Goal: Task Accomplishment & Management: Use online tool/utility

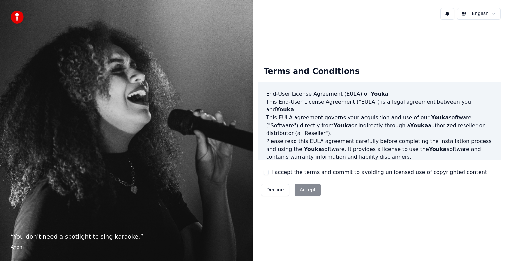
click at [267, 172] on button "I accept the terms and commit to avoiding unlicensed use of copyrighted content" at bounding box center [265, 172] width 5 height 5
click at [306, 193] on button "Accept" at bounding box center [307, 190] width 26 height 12
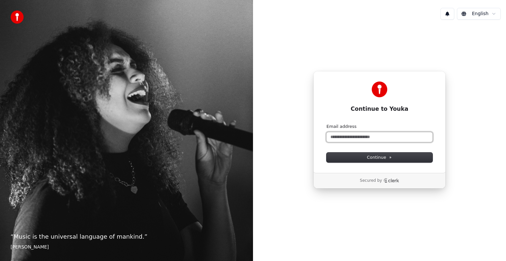
click at [342, 136] on input "Email address" at bounding box center [379, 137] width 106 height 10
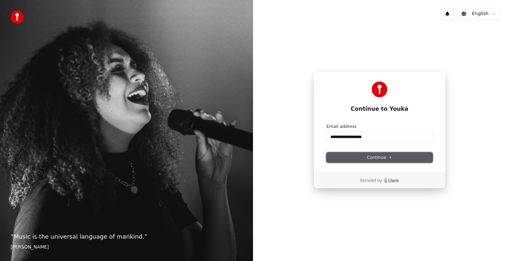
click at [403, 160] on button "Continue" at bounding box center [379, 158] width 106 height 10
type input "**********"
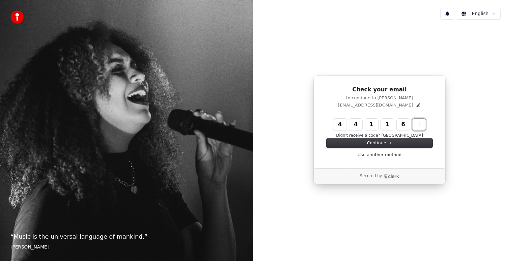
type input "******"
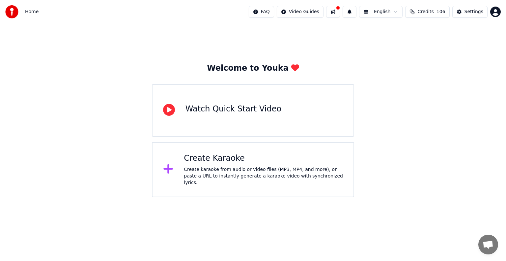
click at [229, 164] on div "Create Karaoke" at bounding box center [263, 158] width 159 height 11
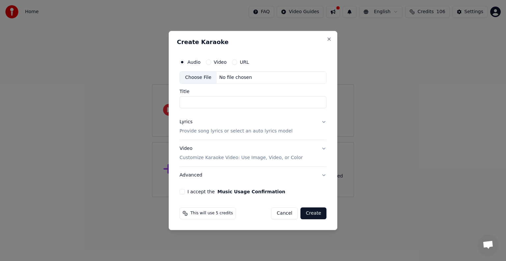
click at [240, 78] on div "No file chosen" at bounding box center [236, 77] width 38 height 7
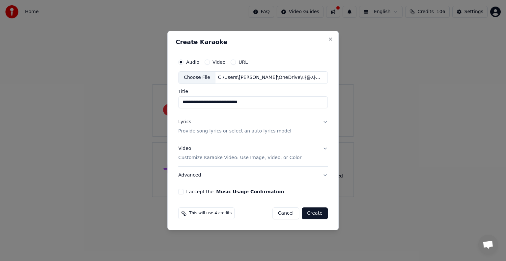
click at [250, 102] on input "**********" at bounding box center [252, 102] width 149 height 12
click at [209, 102] on input "*********" at bounding box center [252, 102] width 149 height 12
click at [218, 108] on div "Audio Video URL Choose File C:\Users\곽기영\OneDrive\마음자리-마음voice-[Key_ -2]-#홍진영#신…" at bounding box center [252, 125] width 155 height 144
drag, startPoint x: 218, startPoint y: 108, endPoint x: 209, endPoint y: 109, distance: 8.9
click at [209, 109] on div "Audio Video URL Choose File C:\Users\곽기영\OneDrive\마음자리-마음voice-[Key_ -2]-#홍진영#신…" at bounding box center [252, 125] width 155 height 144
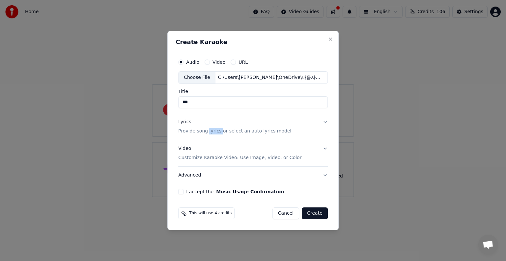
click at [209, 109] on div "Audio Video URL Choose File C:\Users\곽기영\OneDrive\마음자리-마음voice-[Key_ -2]-#홍진영#신…" at bounding box center [252, 125] width 155 height 144
click at [184, 103] on input "***" at bounding box center [252, 102] width 149 height 12
click at [238, 115] on button "Lyrics Provide song lyrics or select an auto lyrics model" at bounding box center [252, 127] width 149 height 26
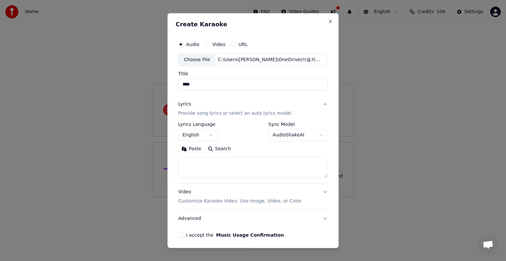
click at [238, 115] on p "Provide song lyrics or select an auto lyrics model" at bounding box center [234, 113] width 113 height 7
click at [238, 115] on div "Lyrics Provide song lyrics or select an auto lyrics model" at bounding box center [234, 109] width 113 height 16
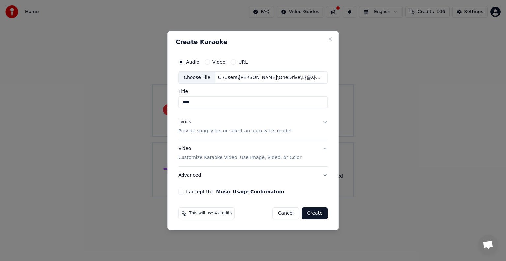
click at [187, 103] on input "****" at bounding box center [252, 102] width 149 height 12
type input "**********"
click at [324, 123] on button "Lyrics Provide song lyrics or select an auto lyrics model" at bounding box center [252, 127] width 149 height 26
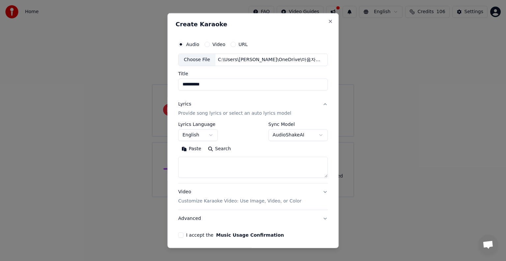
click at [211, 134] on button "English" at bounding box center [197, 135] width 39 height 12
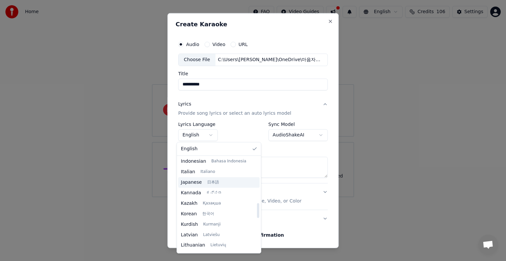
scroll to position [296, 0]
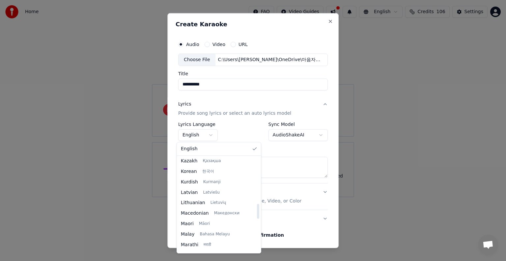
select select "**"
click at [208, 173] on textarea at bounding box center [252, 167] width 149 height 21
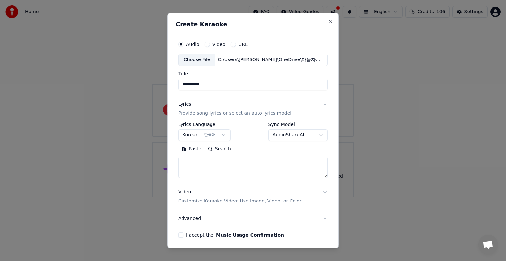
click at [318, 136] on body "**********" at bounding box center [253, 98] width 506 height 197
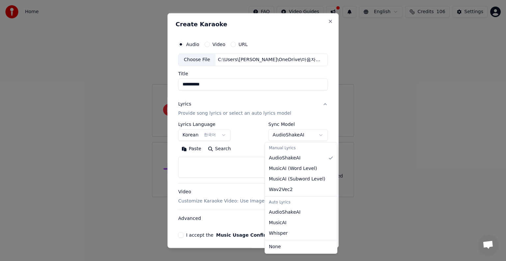
select select "**********"
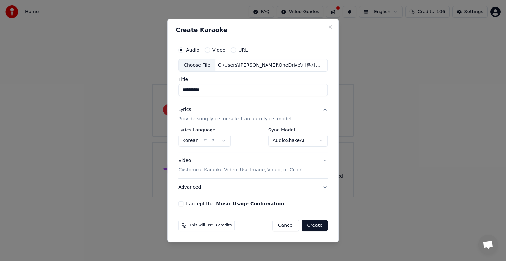
click at [324, 161] on button "Video Customize Karaoke Video: Use Image, Video, or Color" at bounding box center [252, 165] width 149 height 26
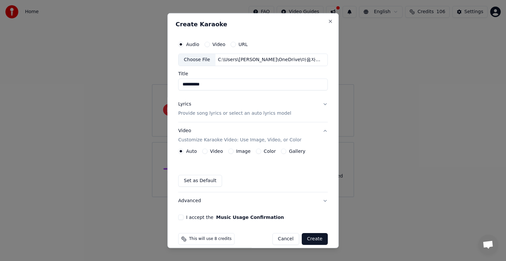
click at [228, 152] on button "Image" at bounding box center [230, 151] width 5 height 5
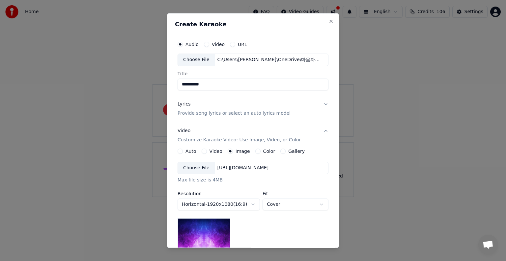
click at [271, 169] on div "https://imagedelivery.net/jkI57_JBx8hWPzcSI-uF5w/c7639807-3f76-4ea5-9112-66e75e…" at bounding box center [243, 168] width 57 height 7
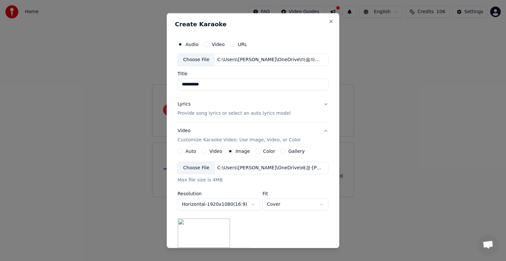
click at [290, 168] on div "C:\Users\곽기영\OneDrive\배경-크로마키.png" at bounding box center [271, 168] width 112 height 7
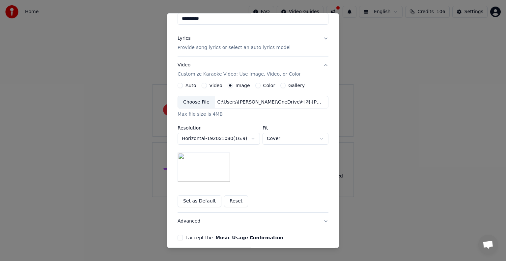
scroll to position [93, 0]
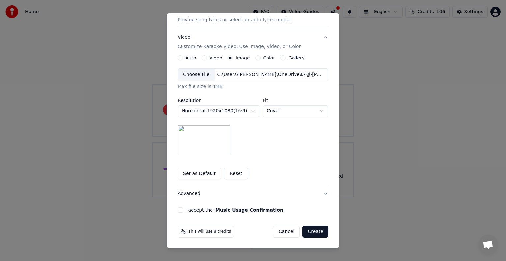
click at [177, 211] on button "I accept the Music Usage Confirmation" at bounding box center [179, 210] width 5 height 5
click at [178, 211] on button "I accept the Music Usage Confirmation" at bounding box center [179, 210] width 5 height 5
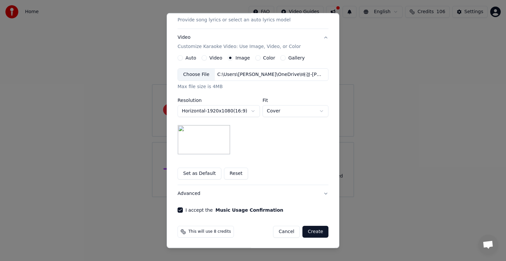
click at [313, 233] on button "Create" at bounding box center [315, 232] width 26 height 12
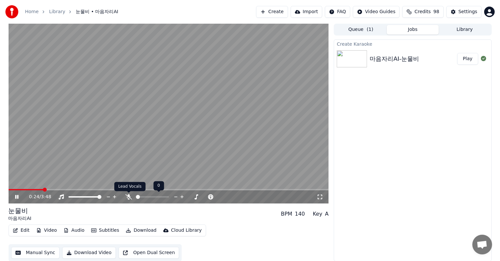
click at [130, 198] on icon at bounding box center [128, 197] width 7 height 5
click at [144, 198] on icon at bounding box center [144, 197] width 4 height 5
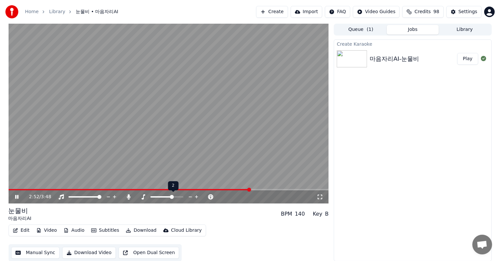
click at [171, 197] on span at bounding box center [172, 197] width 4 height 4
click at [127, 198] on icon at bounding box center [129, 197] width 4 height 5
click at [115, 198] on icon at bounding box center [114, 197] width 3 height 3
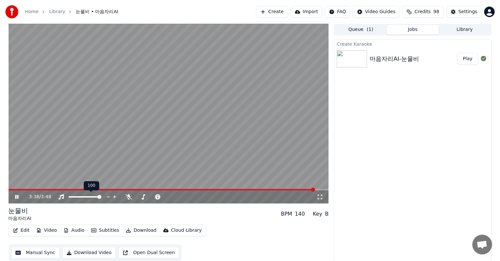
click at [115, 198] on icon at bounding box center [114, 197] width 3 height 3
click at [109, 198] on icon at bounding box center [108, 197] width 6 height 7
click at [114, 198] on icon at bounding box center [115, 197] width 6 height 7
click at [17, 197] on icon at bounding box center [17, 197] width 4 height 5
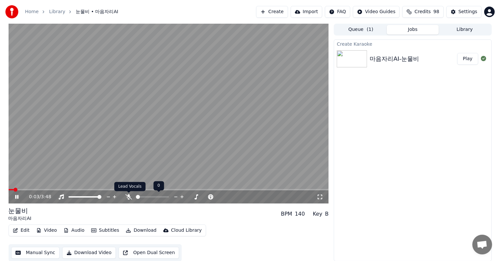
click at [129, 197] on icon at bounding box center [128, 197] width 7 height 5
click at [129, 198] on icon at bounding box center [128, 197] width 7 height 5
click at [144, 199] on icon at bounding box center [143, 197] width 7 height 5
click at [142, 200] on div "0:28 / 3:48" at bounding box center [173, 197] width 288 height 7
click at [143, 198] on icon at bounding box center [144, 197] width 4 height 5
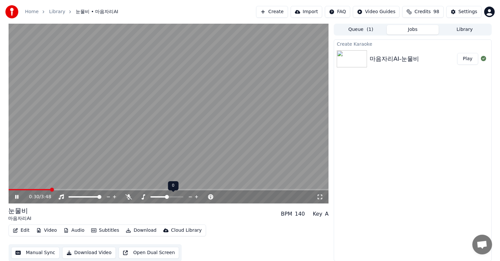
click at [143, 199] on icon at bounding box center [144, 197] width 4 height 5
click at [145, 198] on icon at bounding box center [143, 197] width 7 height 5
click at [169, 197] on span at bounding box center [167, 197] width 4 height 4
click at [171, 197] on span at bounding box center [166, 197] width 33 height 1
click at [173, 197] on span at bounding box center [166, 197] width 33 height 1
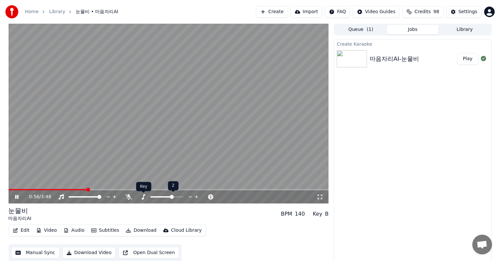
click at [143, 200] on icon at bounding box center [143, 197] width 7 height 5
click at [143, 198] on icon at bounding box center [144, 197] width 4 height 5
click at [173, 198] on div at bounding box center [172, 197] width 53 height 7
click at [173, 197] on span at bounding box center [166, 197] width 33 height 1
click at [143, 198] on icon at bounding box center [143, 197] width 7 height 5
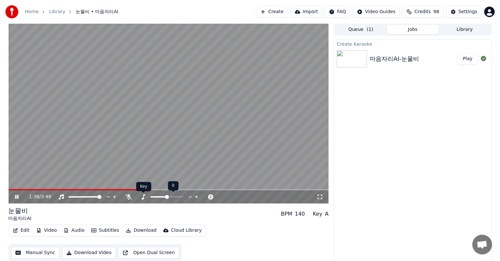
click at [144, 197] on icon at bounding box center [144, 197] width 4 height 5
click at [17, 197] on icon at bounding box center [16, 197] width 3 height 4
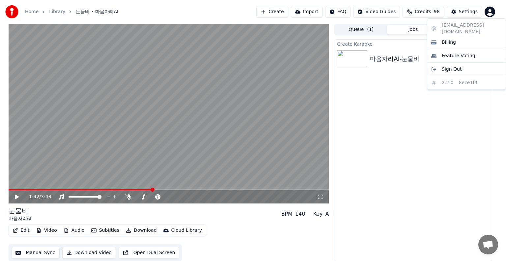
click at [489, 13] on html "Home Library 눈물비 • 마음자리AI Create Import FAQ Video Guides Credits 98 Settings 1:…" at bounding box center [253, 130] width 506 height 261
click at [454, 66] on span "Sign Out" at bounding box center [451, 69] width 20 height 7
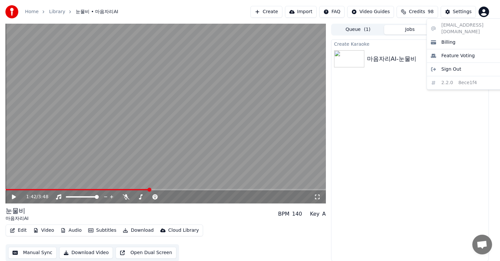
click at [490, 12] on html "Home Library 눈물비 • 마음자리AI Create Import FAQ Video Guides Credits 98 Settings 1:…" at bounding box center [250, 130] width 500 height 261
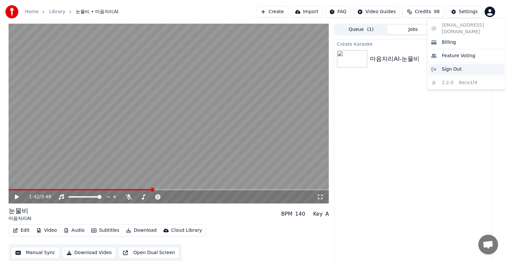
click at [447, 66] on span "Sign Out" at bounding box center [451, 69] width 20 height 7
